Goal: Task Accomplishment & Management: Manage account settings

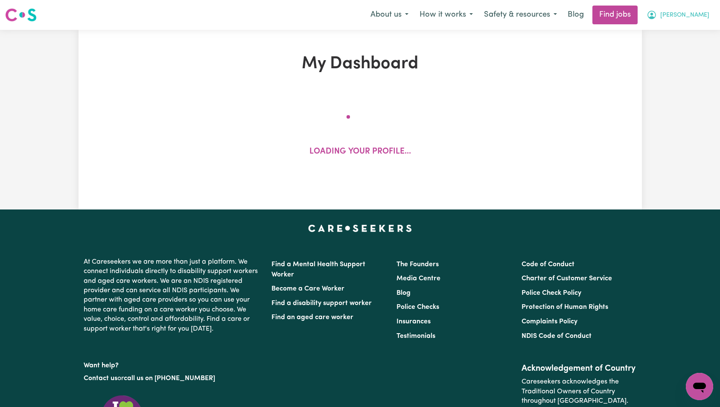
click at [700, 22] on button "[PERSON_NAME]" at bounding box center [678, 15] width 74 height 18
click at [699, 32] on link "My Account" at bounding box center [680, 33] width 67 height 16
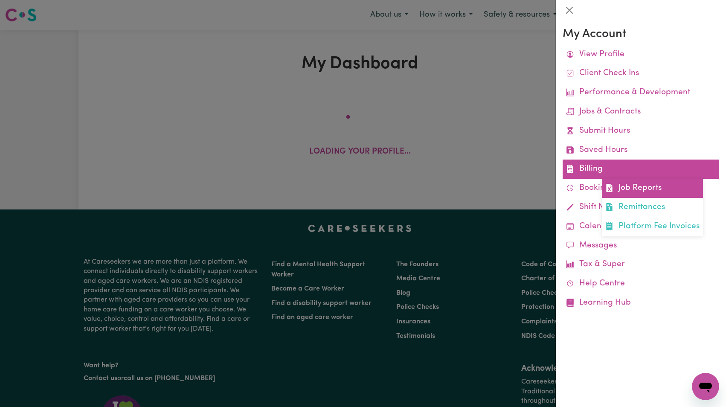
click at [640, 186] on link "Job Reports" at bounding box center [652, 188] width 101 height 19
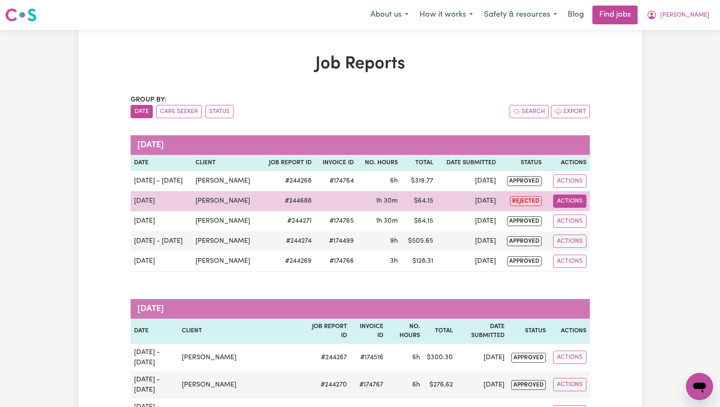
click at [576, 198] on button "Actions" at bounding box center [569, 201] width 33 height 13
click at [588, 218] on link "View Job Report" at bounding box center [589, 221] width 73 height 17
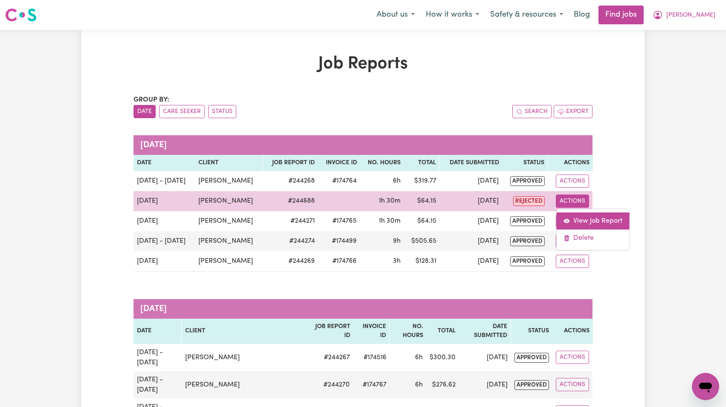
select select "pm"
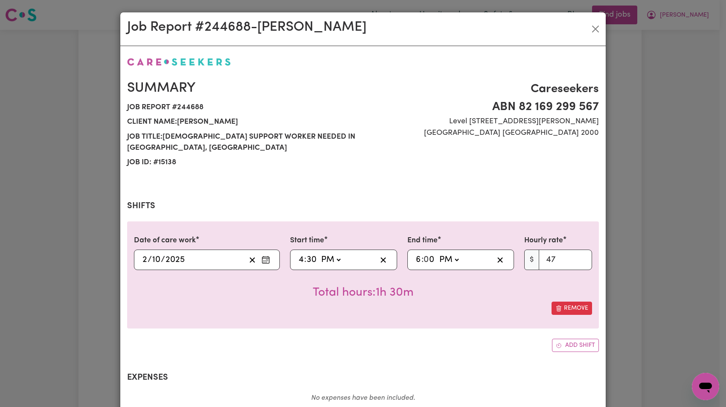
scroll to position [122, 0]
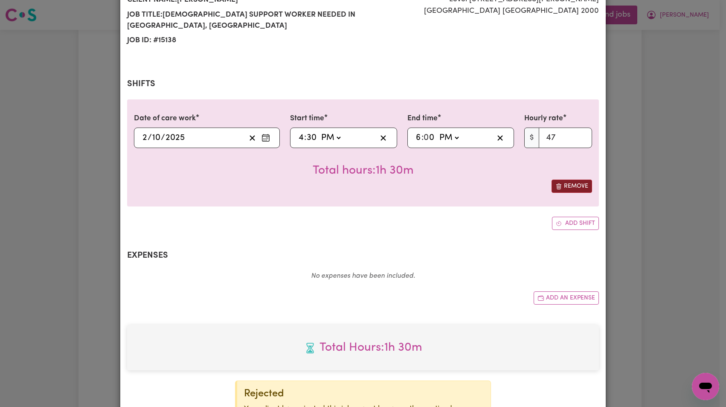
select select "47-Weekday"
click at [561, 140] on select "Select rate... $47.00 (Weekday)" at bounding box center [558, 138] width 68 height 20
click at [498, 83] on h2 "Shifts" at bounding box center [363, 84] width 472 height 10
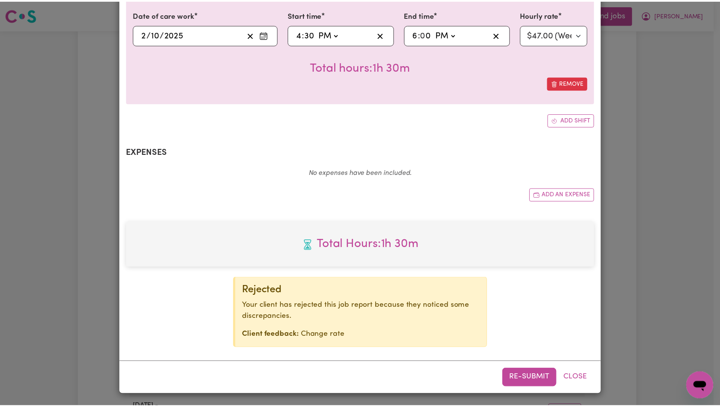
scroll to position [0, 0]
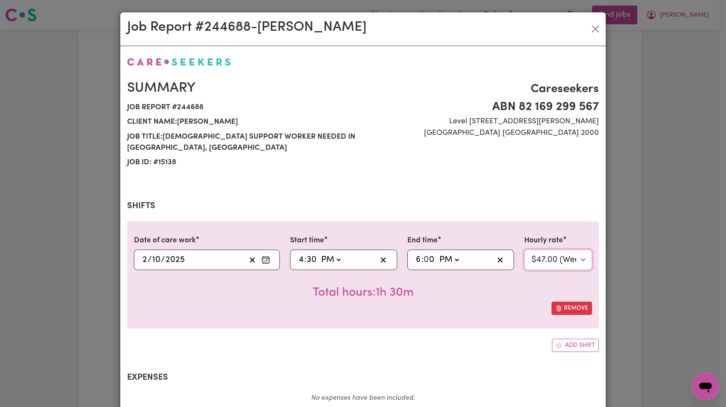
click at [558, 265] on select "Select rate... $47.00 (Weekday)" at bounding box center [558, 260] width 68 height 20
click at [192, 108] on span "Job report # 244688" at bounding box center [242, 107] width 231 height 15
click at [169, 157] on span "Job ID: # 15138" at bounding box center [242, 162] width 231 height 15
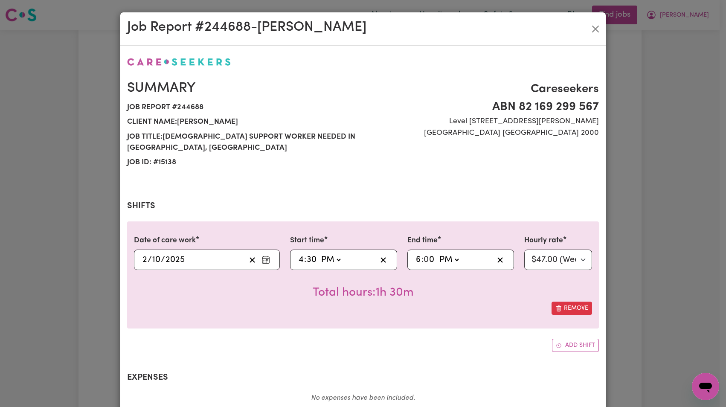
click at [169, 161] on span "Job ID: # 15138" at bounding box center [242, 162] width 231 height 15
copy span "15138"
click at [595, 30] on button "Close" at bounding box center [596, 29] width 14 height 14
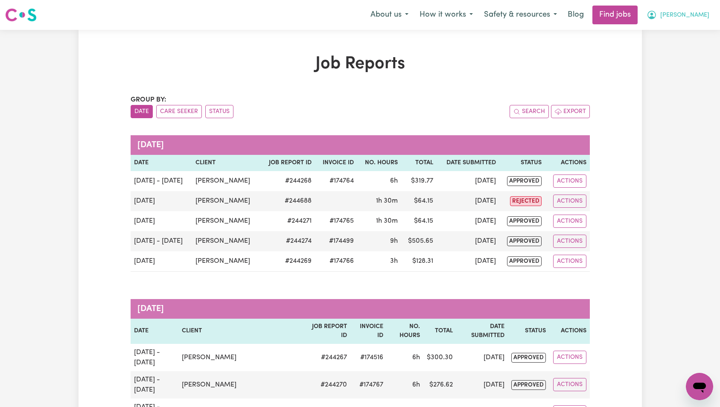
click at [696, 16] on span "[PERSON_NAME]" at bounding box center [684, 15] width 49 height 9
click at [681, 65] on link "Logout" at bounding box center [680, 65] width 67 height 16
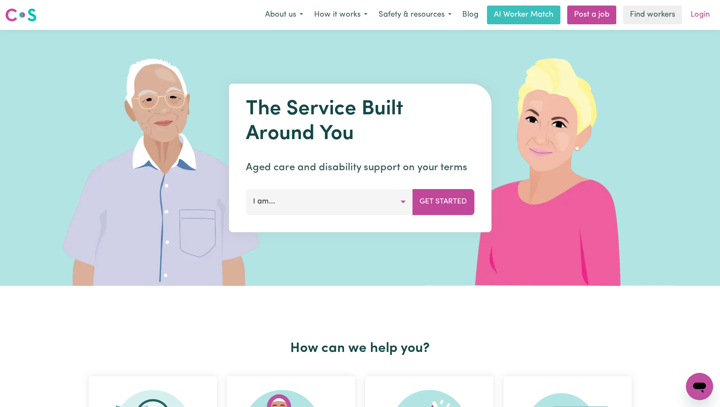
click at [701, 15] on link "Login" at bounding box center [699, 15] width 29 height 19
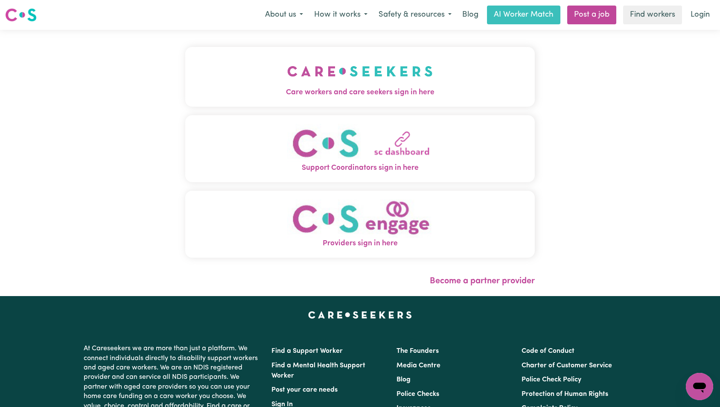
click at [287, 67] on img "Care workers and care seekers sign in here" at bounding box center [360, 71] width 146 height 32
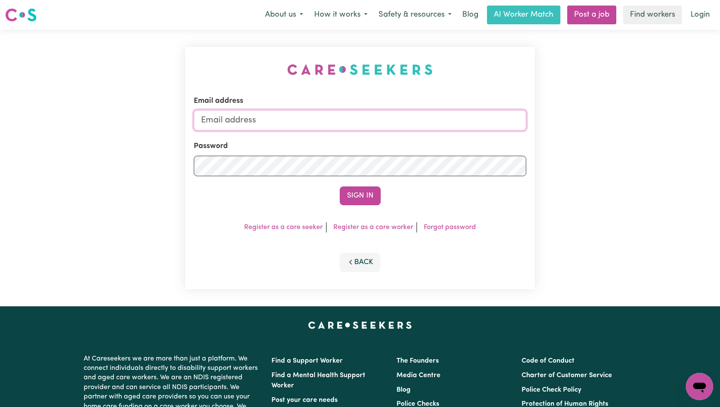
click at [368, 128] on input "Email address" at bounding box center [360, 120] width 333 height 20
type input "[EMAIL_ADDRESS][DOMAIN_NAME]"
click at [358, 195] on button "Sign In" at bounding box center [360, 195] width 41 height 19
